Goal: Navigation & Orientation: Find specific page/section

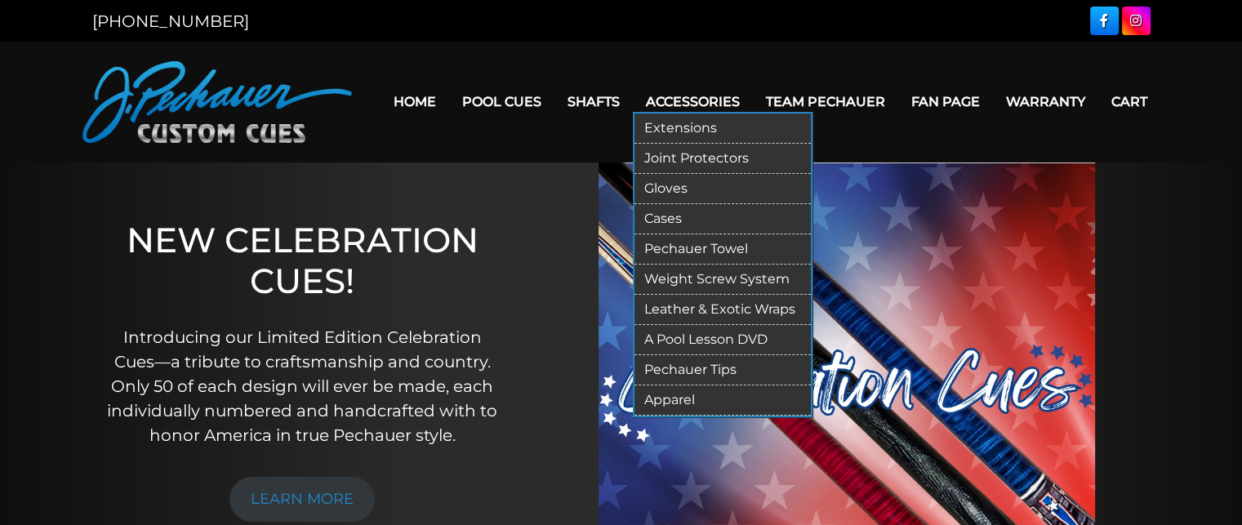
click at [665, 182] on link "Gloves" at bounding box center [722, 189] width 176 height 30
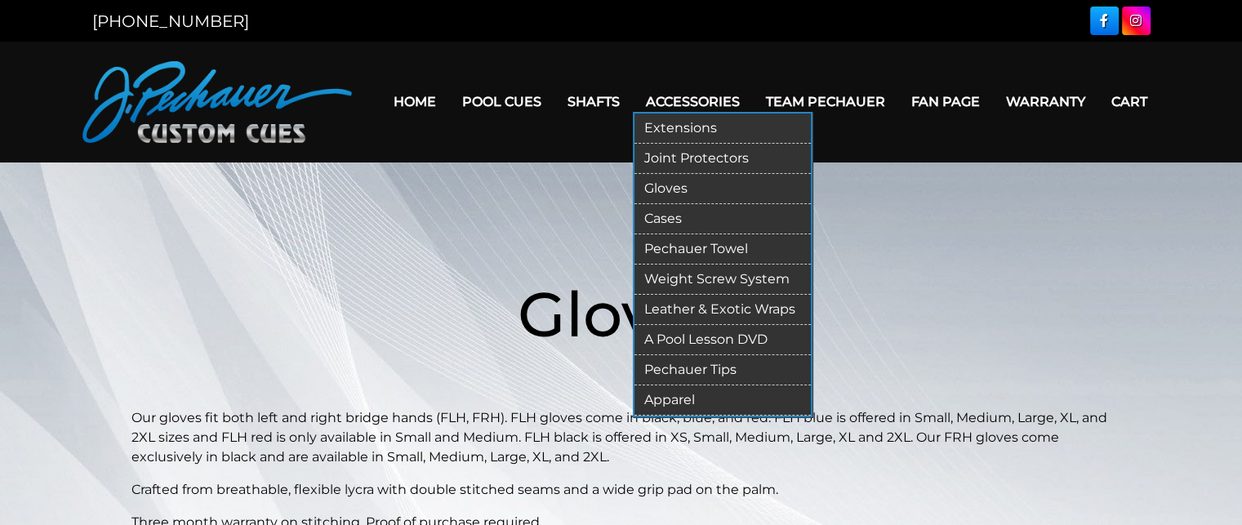
click at [661, 213] on link "Cases" at bounding box center [722, 219] width 176 height 30
